Goal: Task Accomplishment & Management: Complete application form

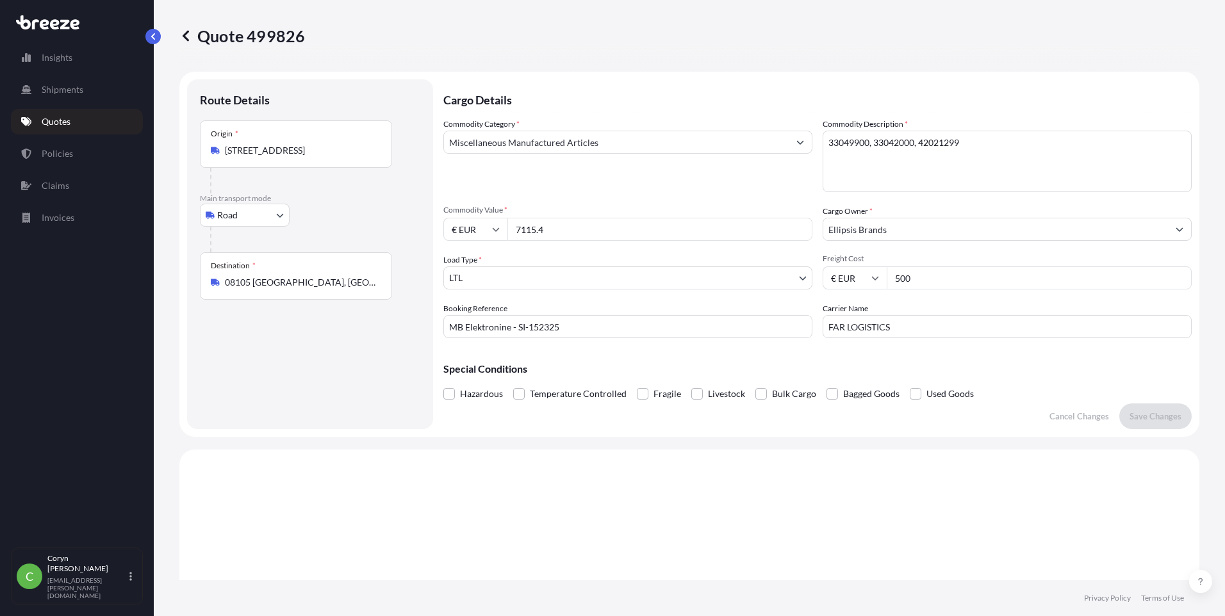
select select "Road"
select select "1"
click at [909, 327] on input "FAR LOGISTICS" at bounding box center [1007, 326] width 369 height 23
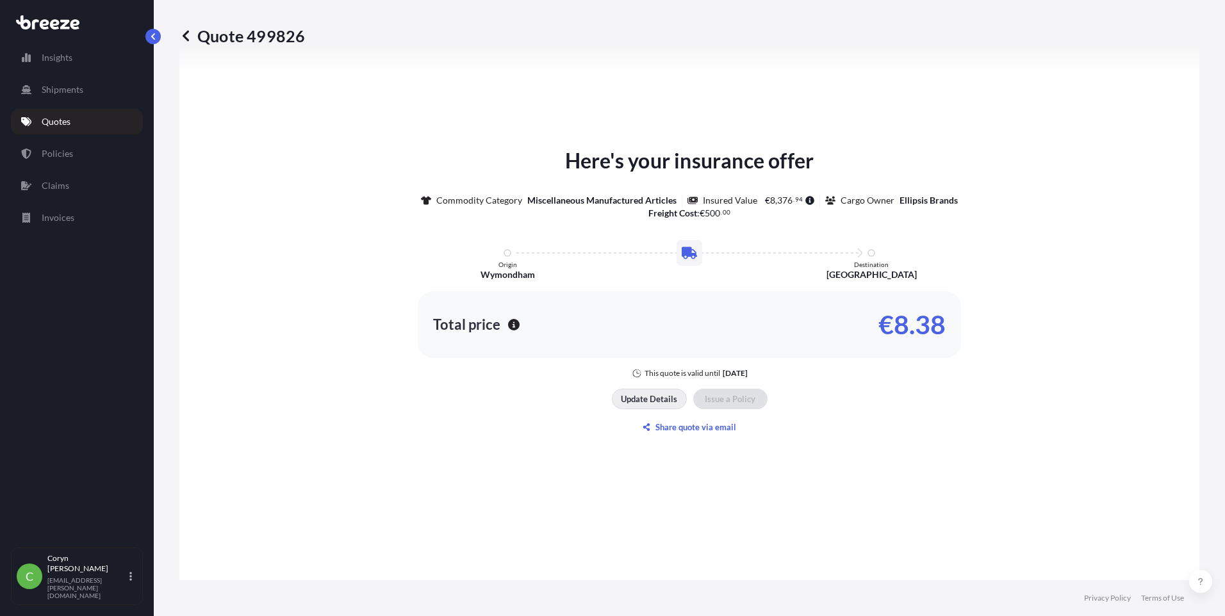
click at [648, 402] on p "Update Details" at bounding box center [649, 399] width 56 height 13
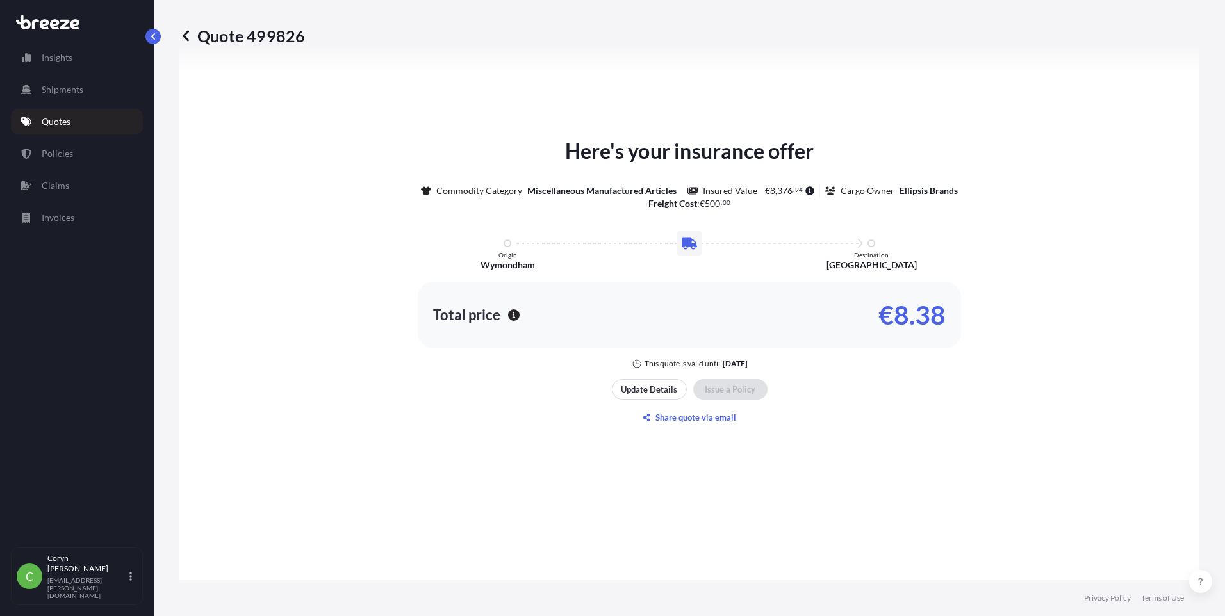
scroll to position [789, 0]
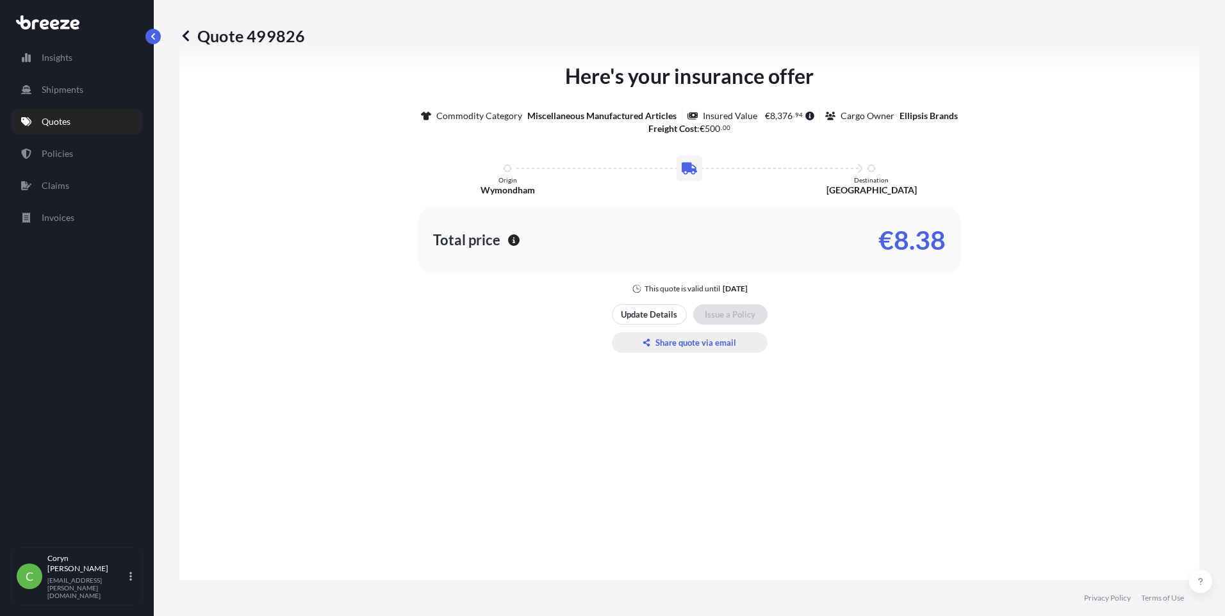
click at [755, 333] on button "Share quote via email" at bounding box center [690, 343] width 156 height 21
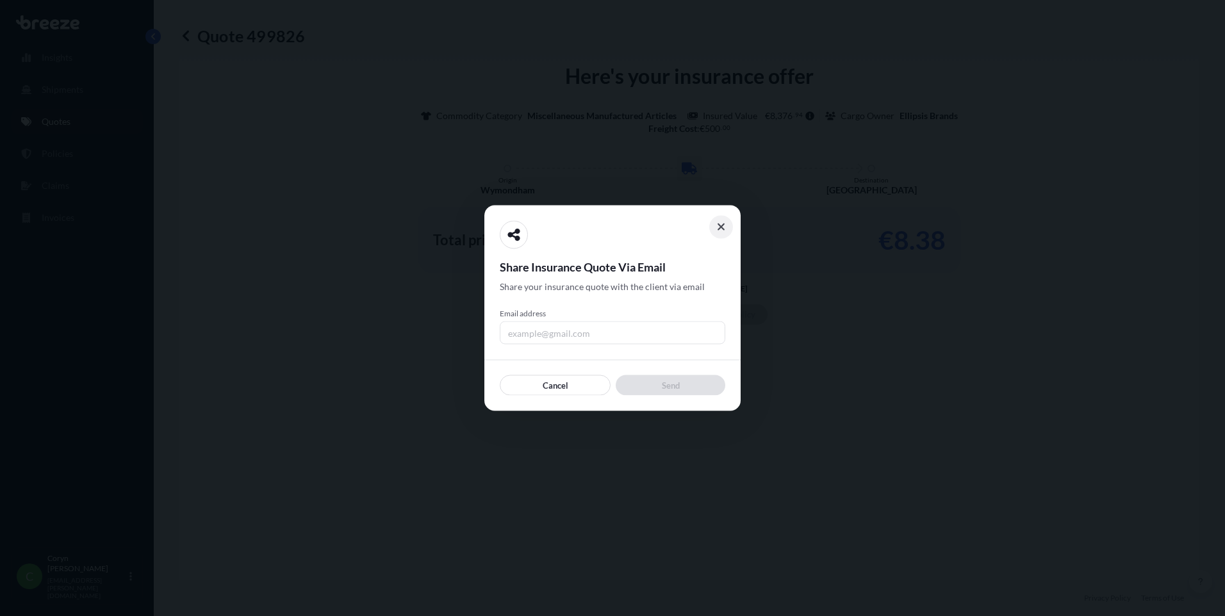
click at [723, 226] on icon at bounding box center [721, 228] width 9 height 12
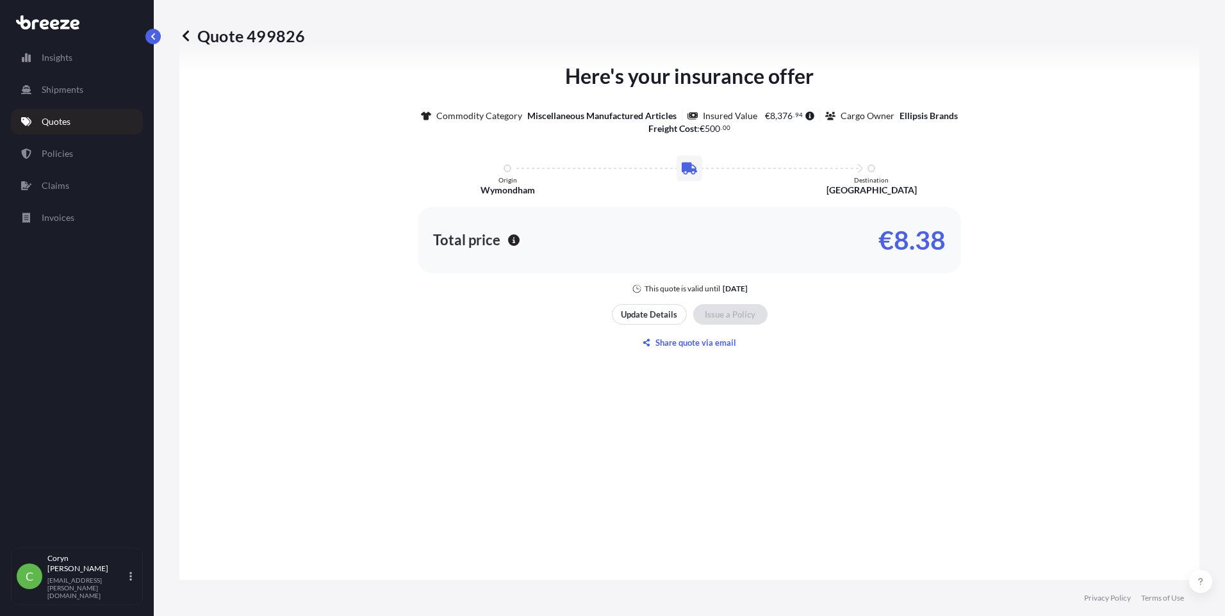
click at [74, 118] on link "Quotes" at bounding box center [77, 122] width 132 height 26
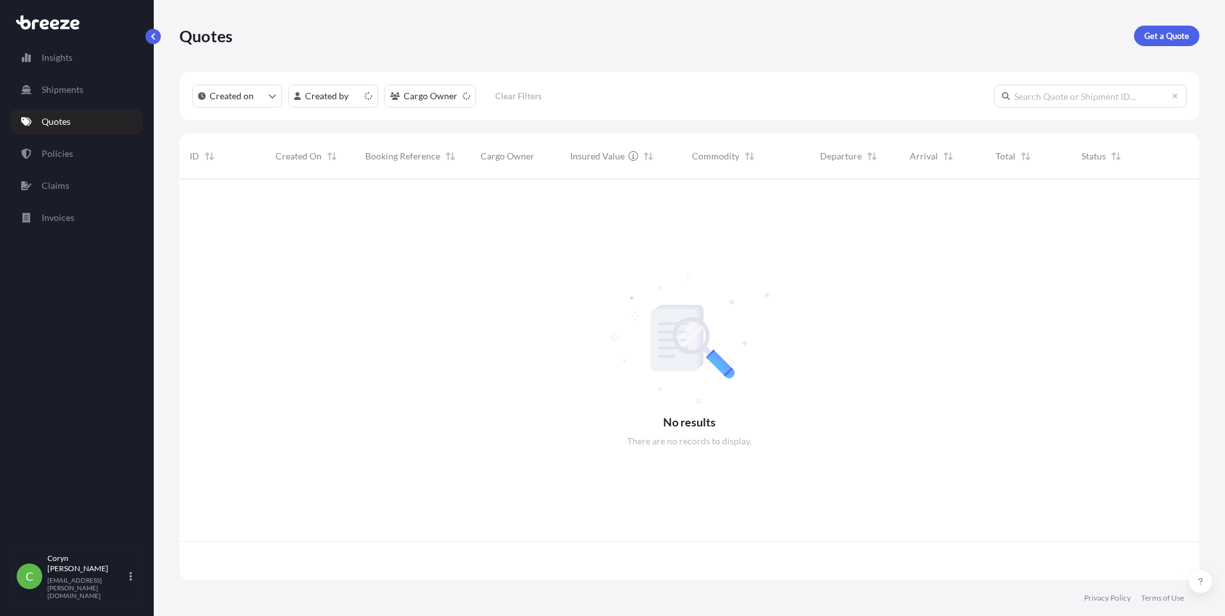
scroll to position [399, 1010]
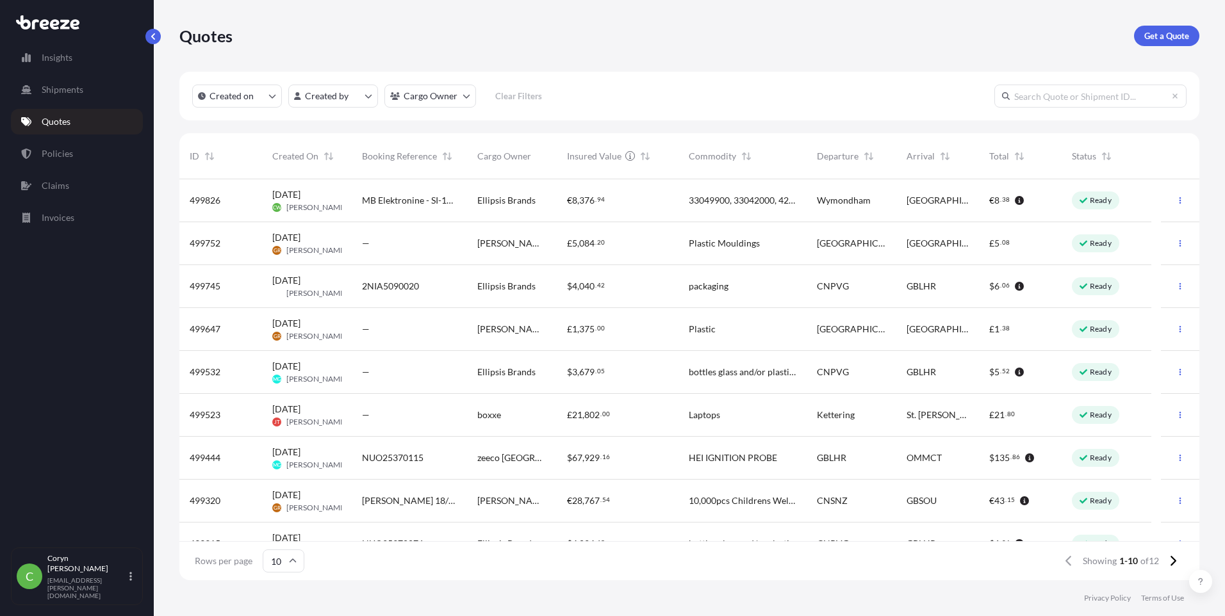
click at [439, 199] on span "MB Elektronine - SI-152325" at bounding box center [409, 200] width 95 height 13
select select "Road"
select select "1"
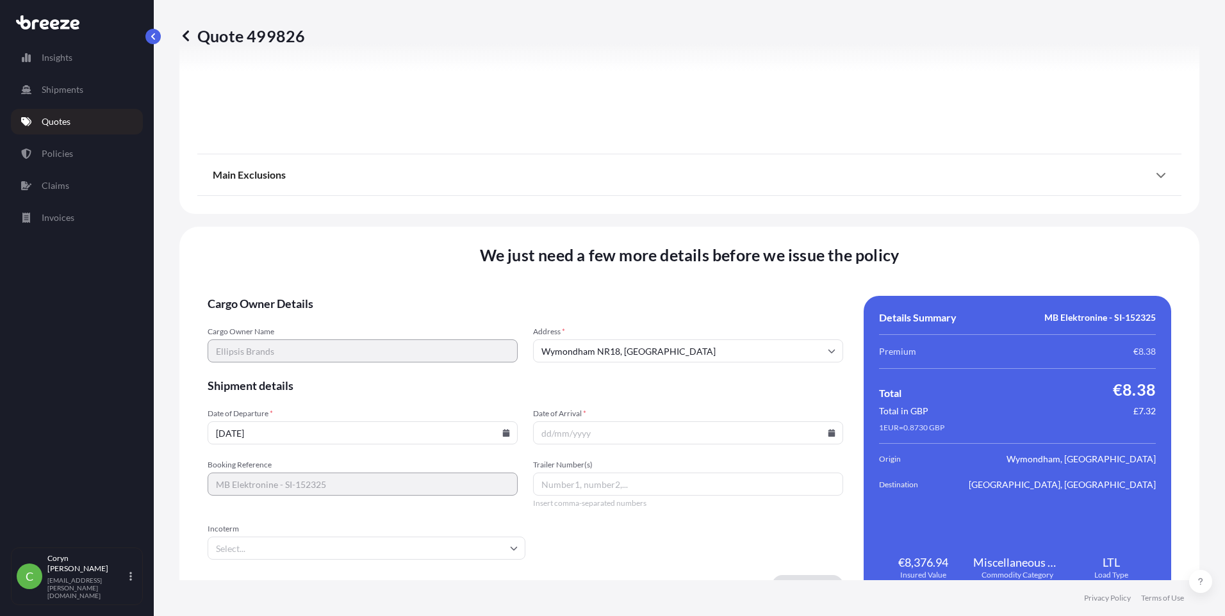
scroll to position [1417, 0]
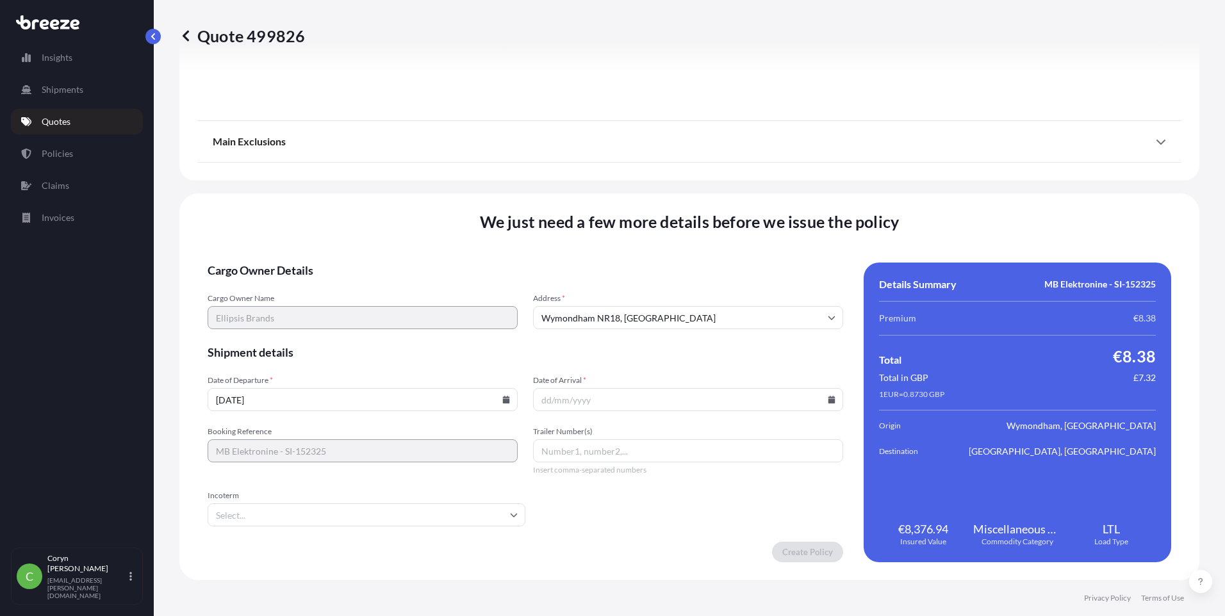
click at [602, 409] on input "Date of Arrival *" at bounding box center [688, 399] width 310 height 23
click at [835, 402] on input "Date of Arrival *" at bounding box center [688, 399] width 310 height 23
click at [828, 403] on icon at bounding box center [831, 400] width 7 height 8
click at [623, 338] on button "30" at bounding box center [619, 328] width 21 height 21
type input "[DATE]"
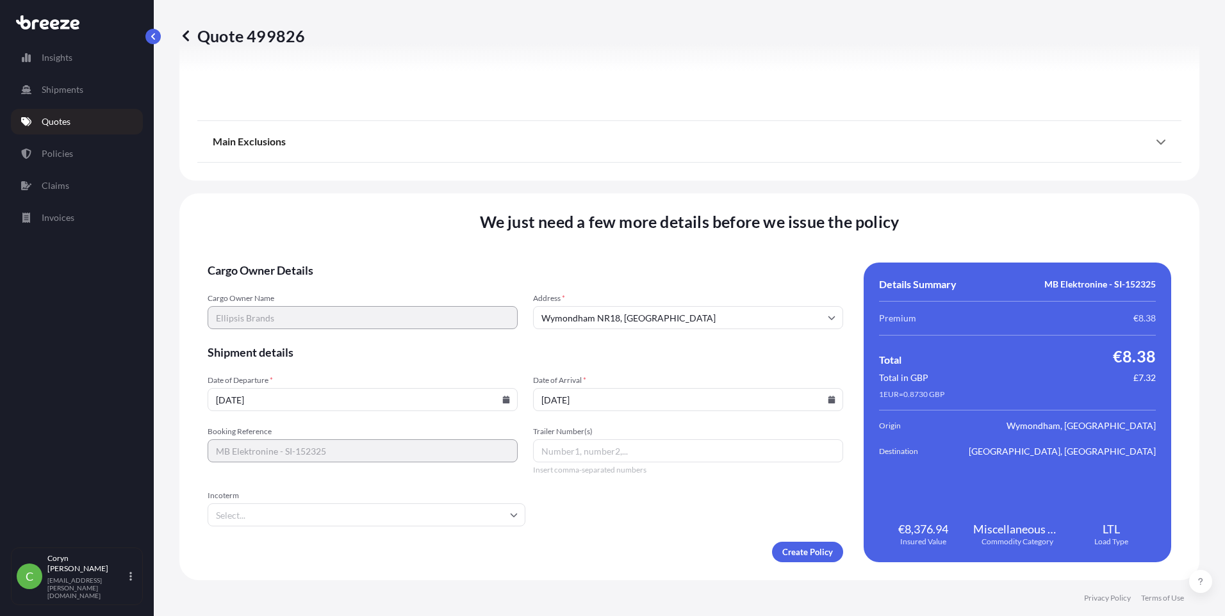
click at [630, 449] on input "Trailer Number(s)" at bounding box center [688, 451] width 310 height 23
type input "2NER5090140"
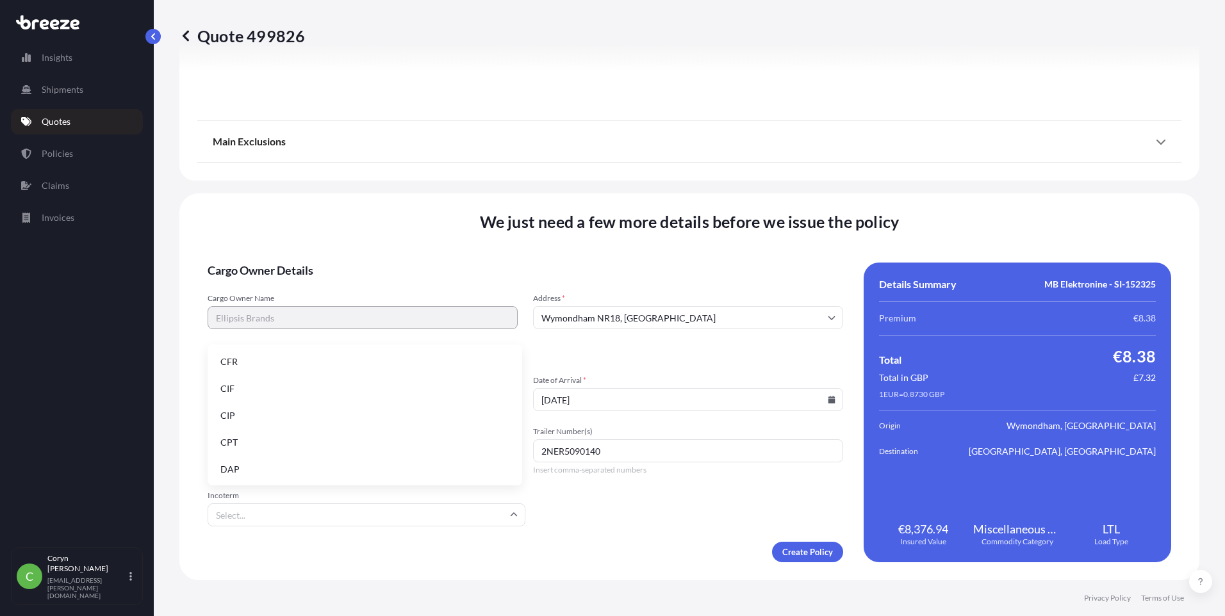
drag, startPoint x: 428, startPoint y: 523, endPoint x: 428, endPoint y: 516, distance: 7.0
click at [428, 518] on input "Incoterm" at bounding box center [367, 515] width 318 height 23
click at [269, 465] on li "DAP" at bounding box center [365, 469] width 304 height 24
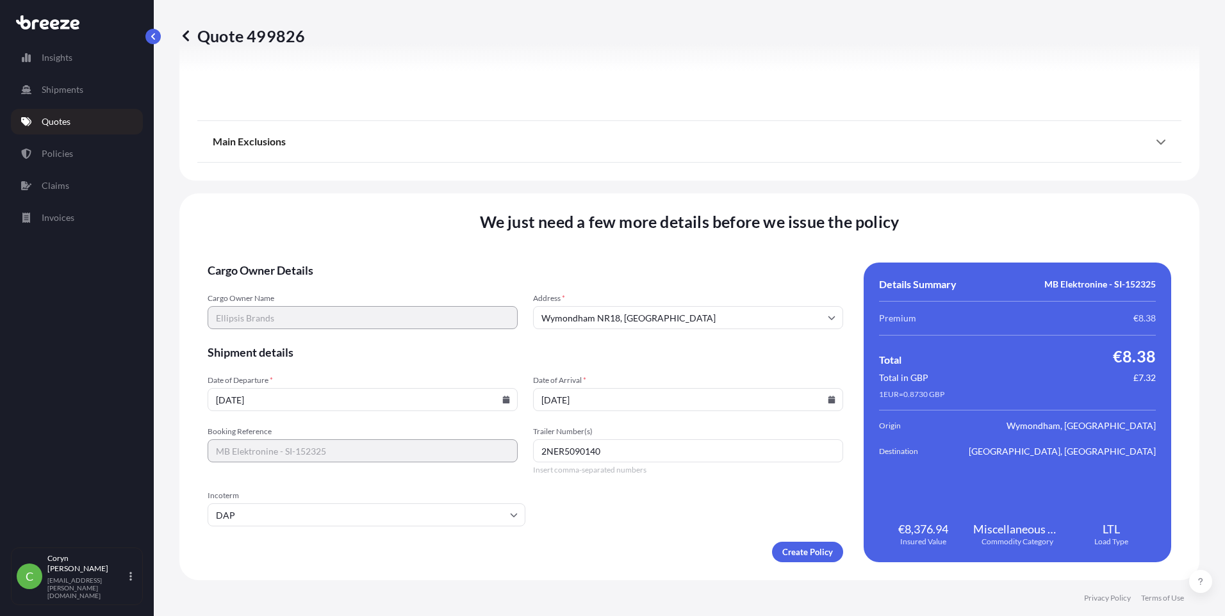
click at [615, 511] on form "Cargo Owner Details Cargo Owner Name Ellipsis Brands Address * [GEOGRAPHIC_DATA…" at bounding box center [526, 413] width 636 height 300
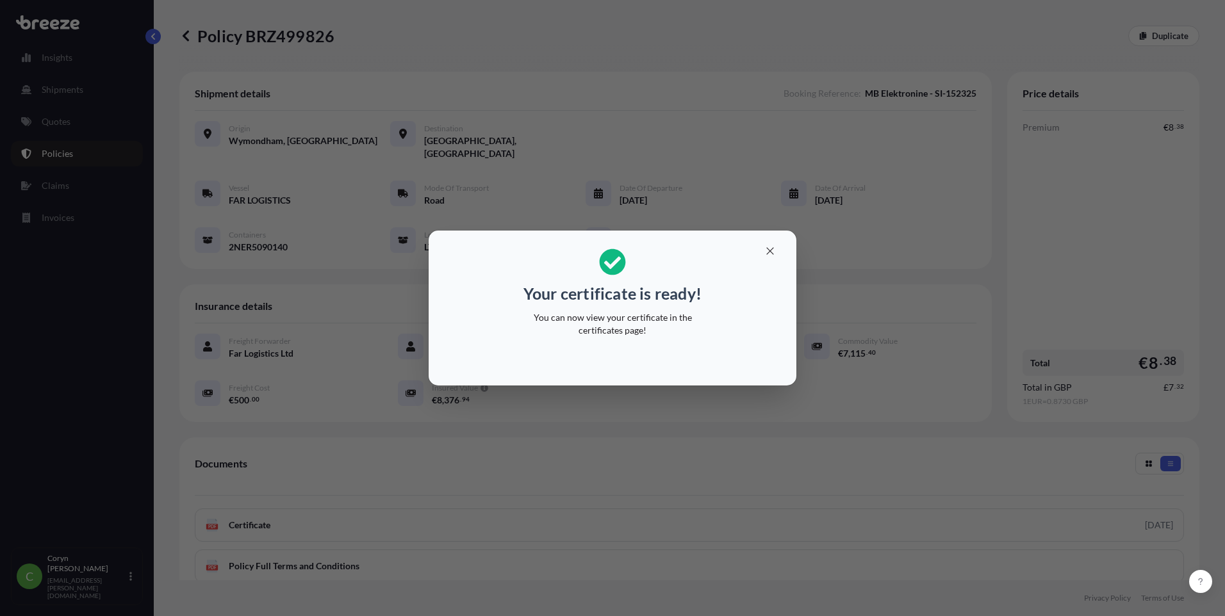
click at [293, 253] on div "Your certificate is ready! You can now view your certificate in the certificate…" at bounding box center [612, 308] width 1225 height 616
